Goal: Transaction & Acquisition: Purchase product/service

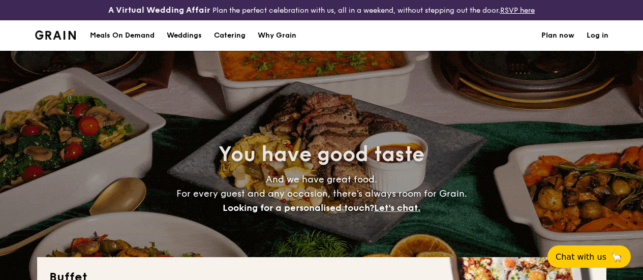
select select
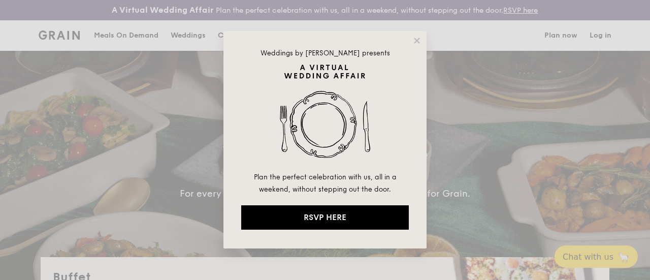
click at [642, 43] on div "Weddings by [PERSON_NAME] presents Plan the perfect celebration with us, all in…" at bounding box center [325, 140] width 650 height 280
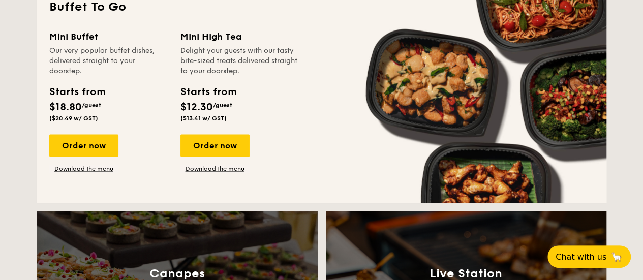
scroll to position [729, 0]
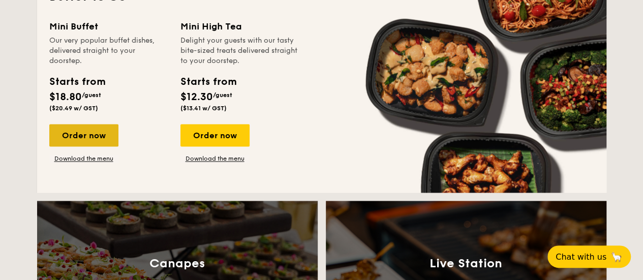
click at [110, 141] on div "Order now" at bounding box center [83, 135] width 69 height 22
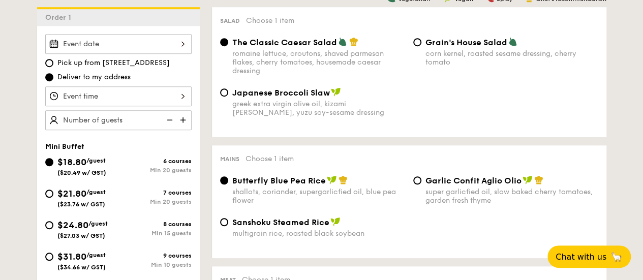
scroll to position [351, 0]
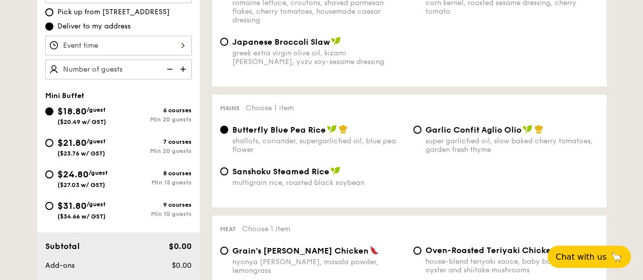
click at [185, 52] on div at bounding box center [118, 46] width 146 height 20
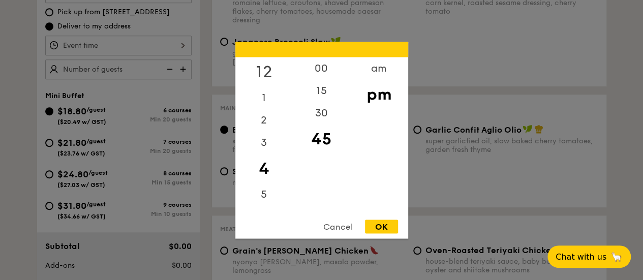
click at [268, 72] on div "12" at bounding box center [263, 71] width 57 height 29
click at [323, 74] on div "00" at bounding box center [321, 71] width 57 height 29
click at [375, 228] on div "OK" at bounding box center [381, 226] width 33 height 14
type input "12:00PM"
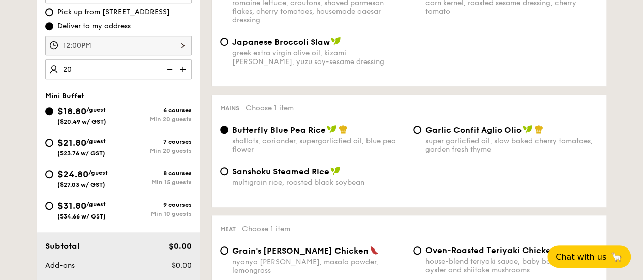
type input "2"
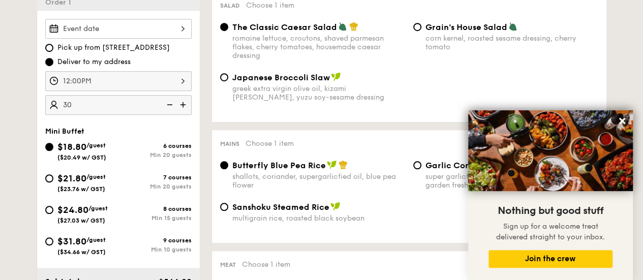
scroll to position [302, 0]
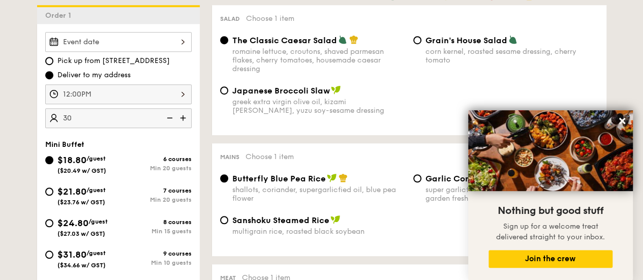
type input "30 guests"
click at [150, 194] on div "7 courses" at bounding box center [154, 190] width 73 height 7
click at [53, 196] on input "$21.80 /guest ($23.76 w/ GST) 7 courses Min 20 guests" at bounding box center [49, 191] width 8 height 8
radio input "true"
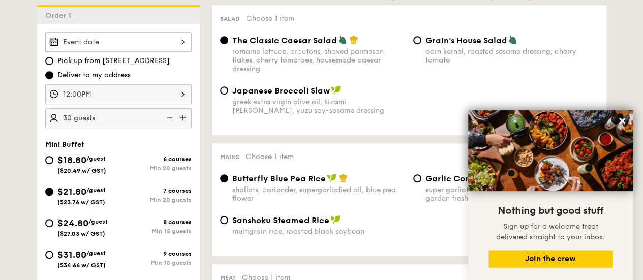
radio input "true"
radio input "false"
radio input "true"
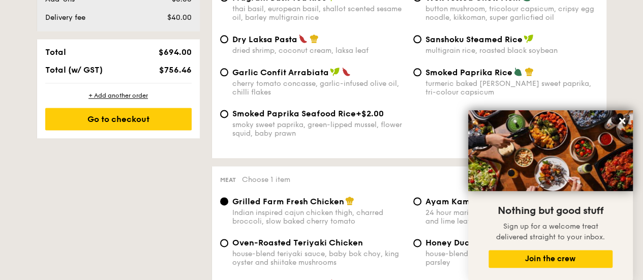
scroll to position [489, 0]
